Goal: Task Accomplishment & Management: Manage account settings

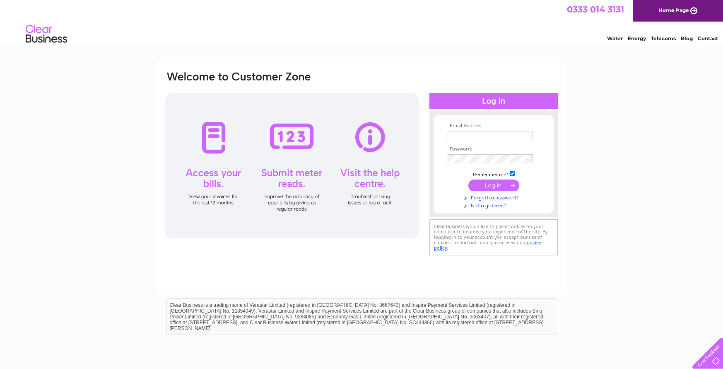
click at [486, 135] on input "text" at bounding box center [490, 135] width 85 height 9
paste input "[EMAIL_ADDRESS][DOMAIN_NAME]"
type input "invoices@gamma.co.uk"
click at [466, 154] on td at bounding box center [494, 158] width 96 height 13
click at [487, 184] on input "submit" at bounding box center [494, 185] width 51 height 12
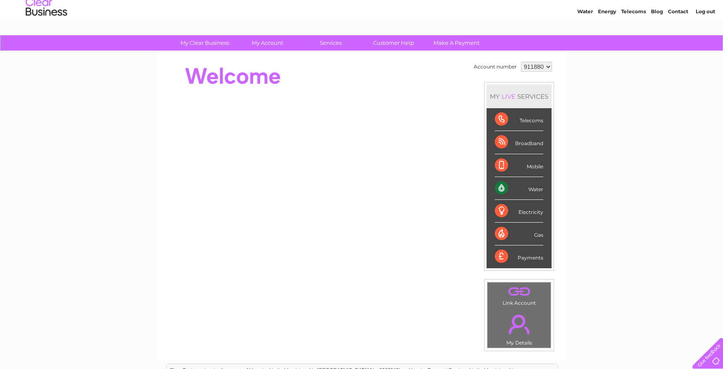
scroll to position [41, 0]
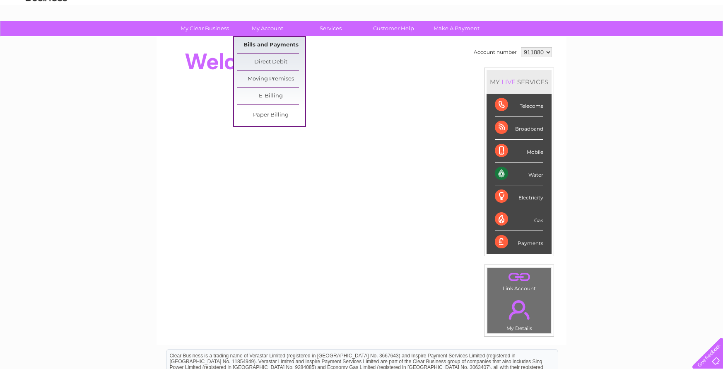
click at [273, 43] on link "Bills and Payments" at bounding box center [271, 45] width 68 height 17
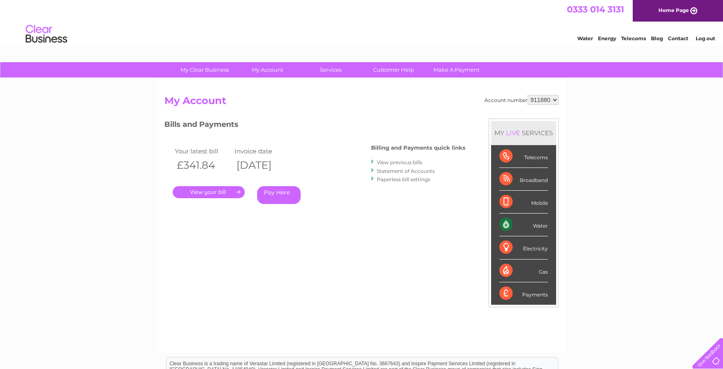
click at [207, 192] on link "." at bounding box center [209, 192] width 72 height 12
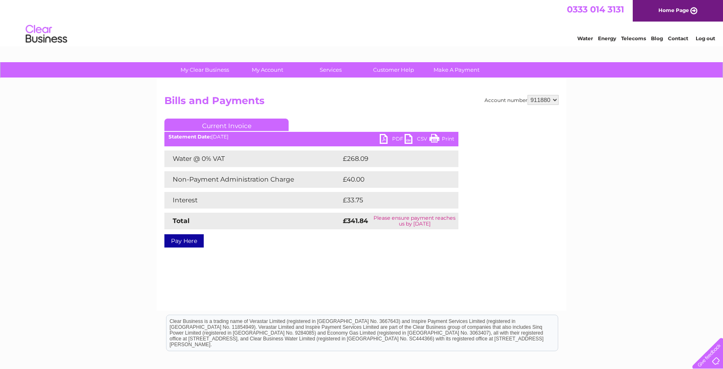
click at [394, 138] on link "PDF" at bounding box center [392, 140] width 25 height 12
click at [74, 117] on div "My Clear Business Login Details My Details My Preferences Link Account My Accou…" at bounding box center [361, 257] width 723 height 390
click at [634, 215] on div "My Clear Business Login Details My Details My Preferences Link Account My Accou…" at bounding box center [361, 257] width 723 height 390
